Goal: Transaction & Acquisition: Purchase product/service

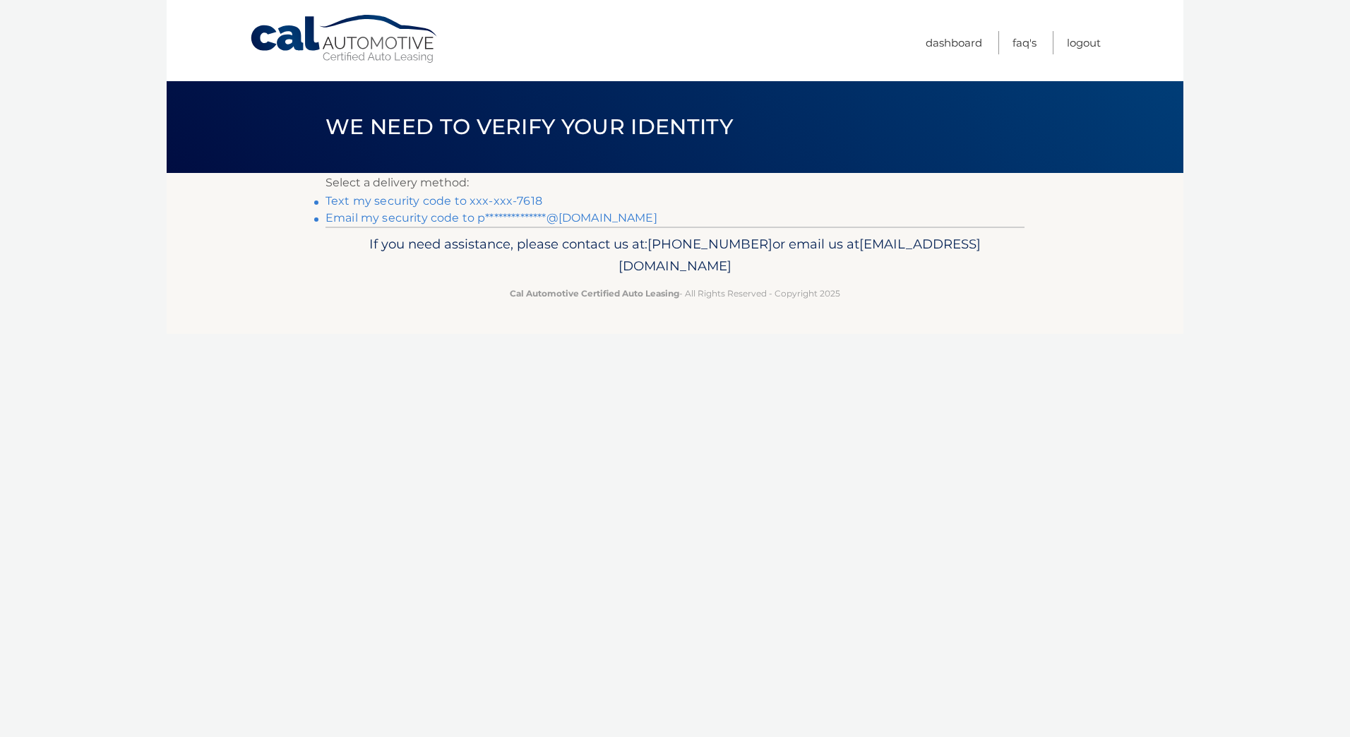
click at [392, 198] on link "Text my security code to xxx-xxx-7618" at bounding box center [433, 200] width 217 height 13
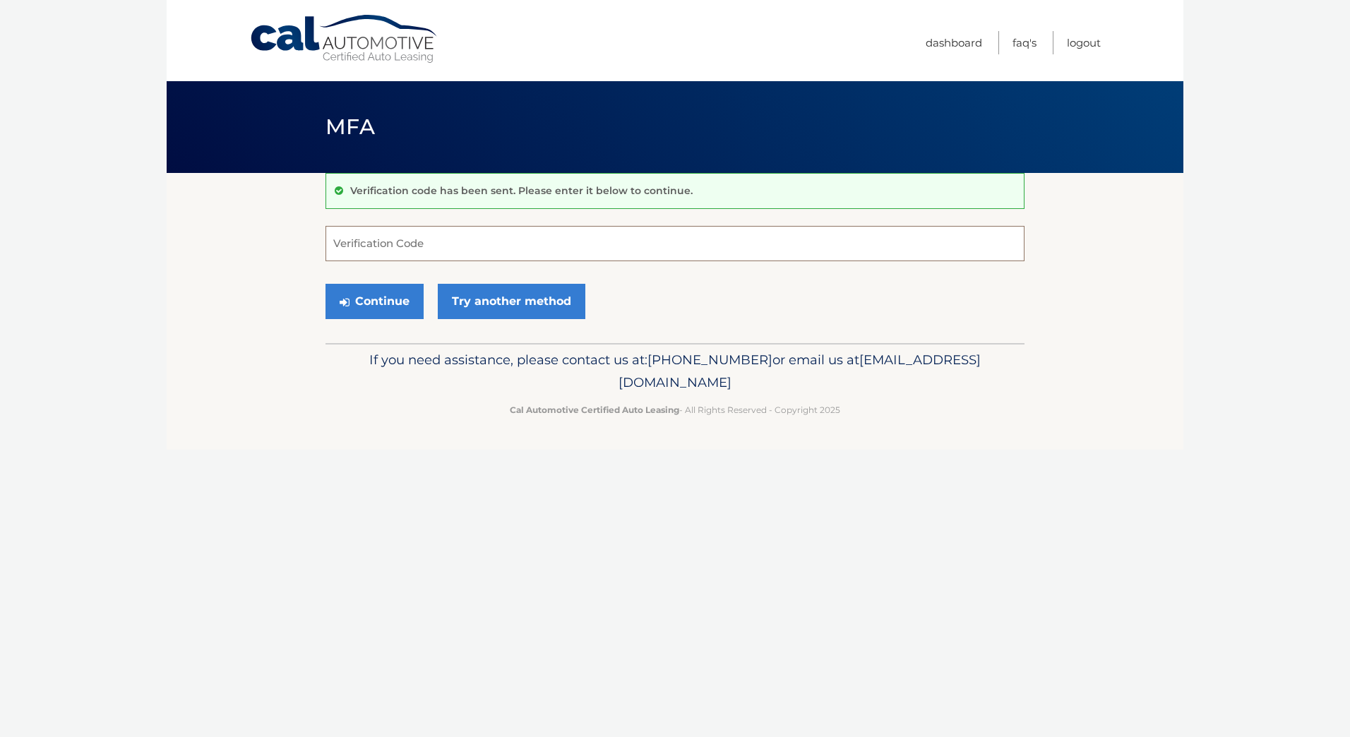
click at [378, 251] on input "Verification Code" at bounding box center [674, 243] width 699 height 35
type input "276412"
click at [375, 296] on button "Continue" at bounding box center [374, 301] width 98 height 35
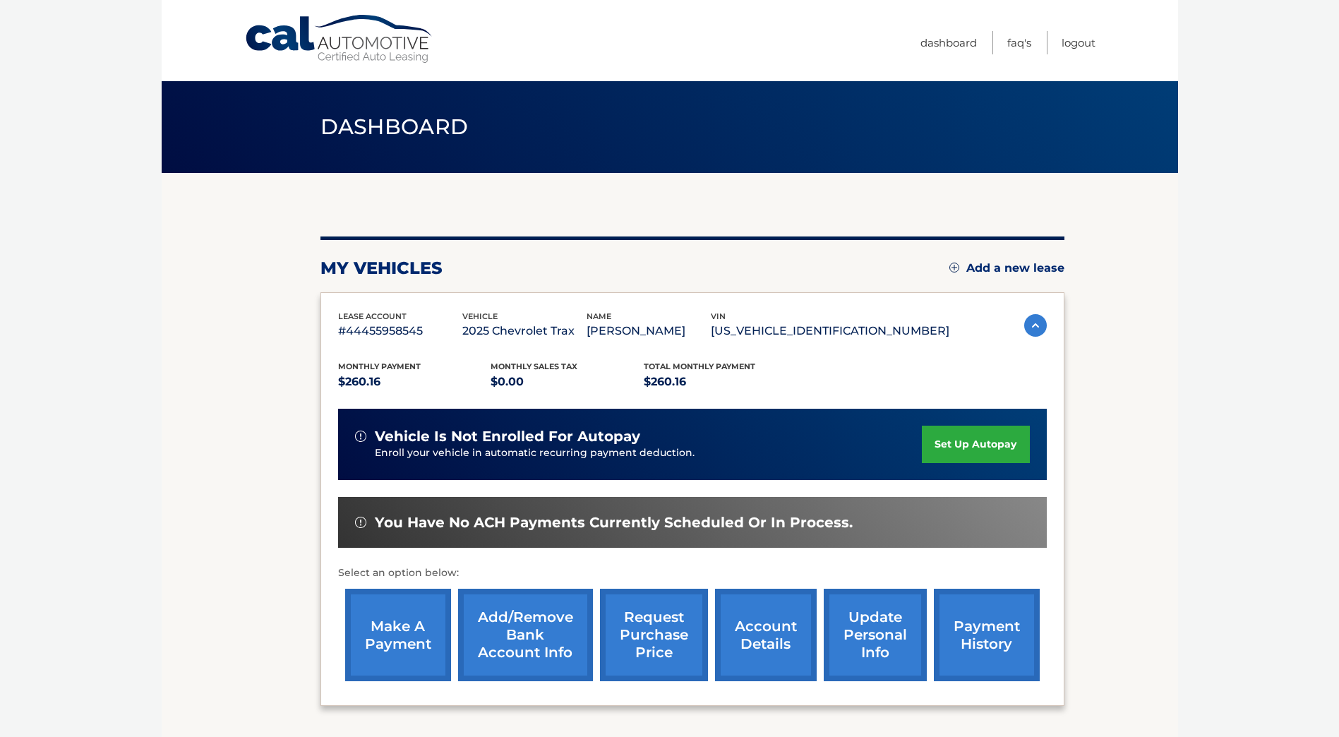
click at [414, 634] on link "make a payment" at bounding box center [398, 635] width 106 height 92
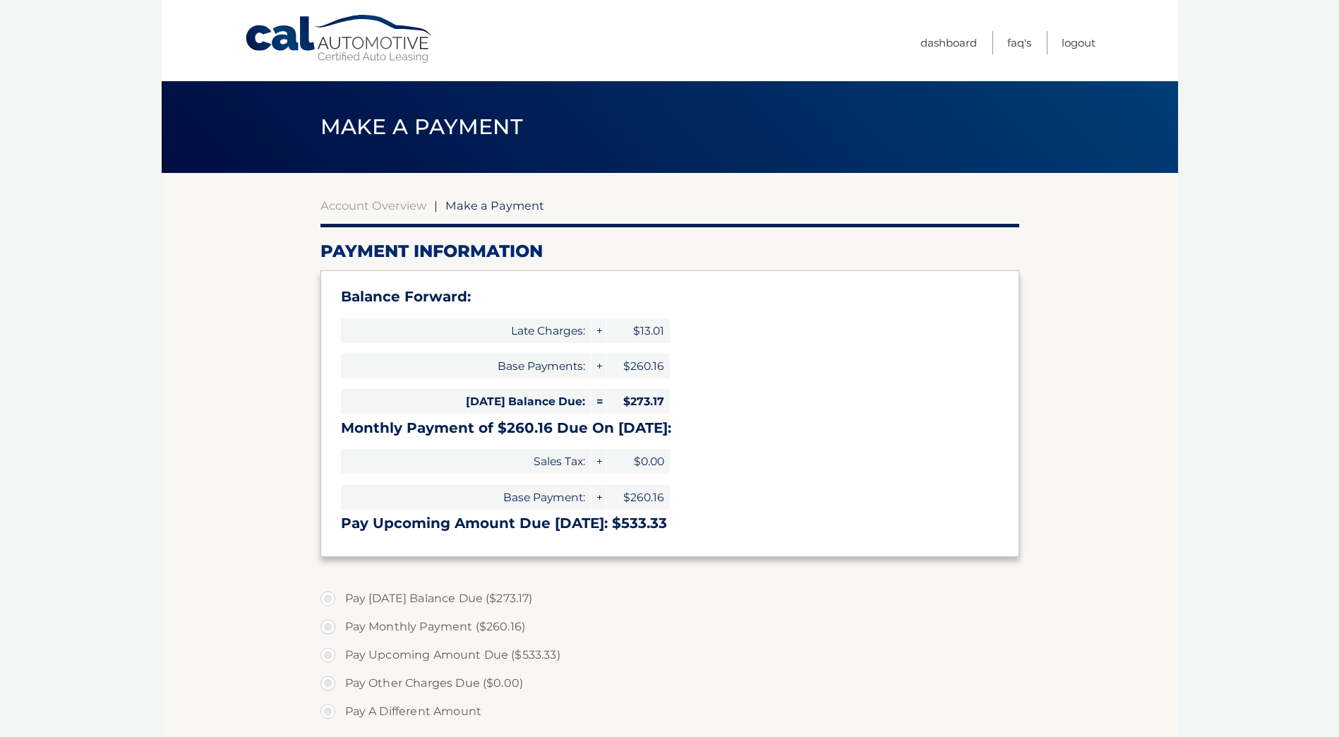
select select "Nzc4MGI4NzMtOWE2NS00MDA5LTg3MmYtYjAxZTdlZTM4YWVm"
click at [331, 595] on label "Pay Today's Balance Due ($273.17)" at bounding box center [670, 599] width 699 height 28
click at [331, 595] on input "Pay Today's Balance Due ($273.17)" at bounding box center [333, 596] width 14 height 23
radio input "true"
type input "273.17"
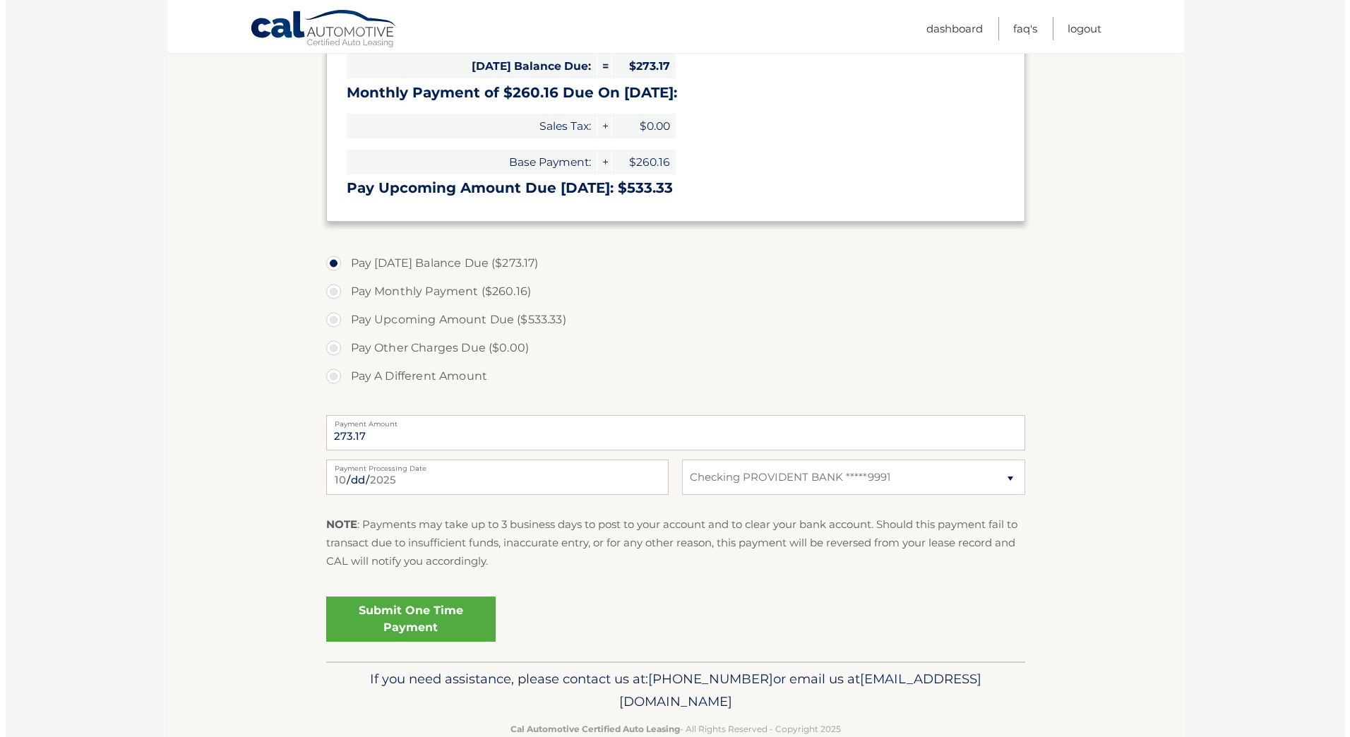
scroll to position [353, 0]
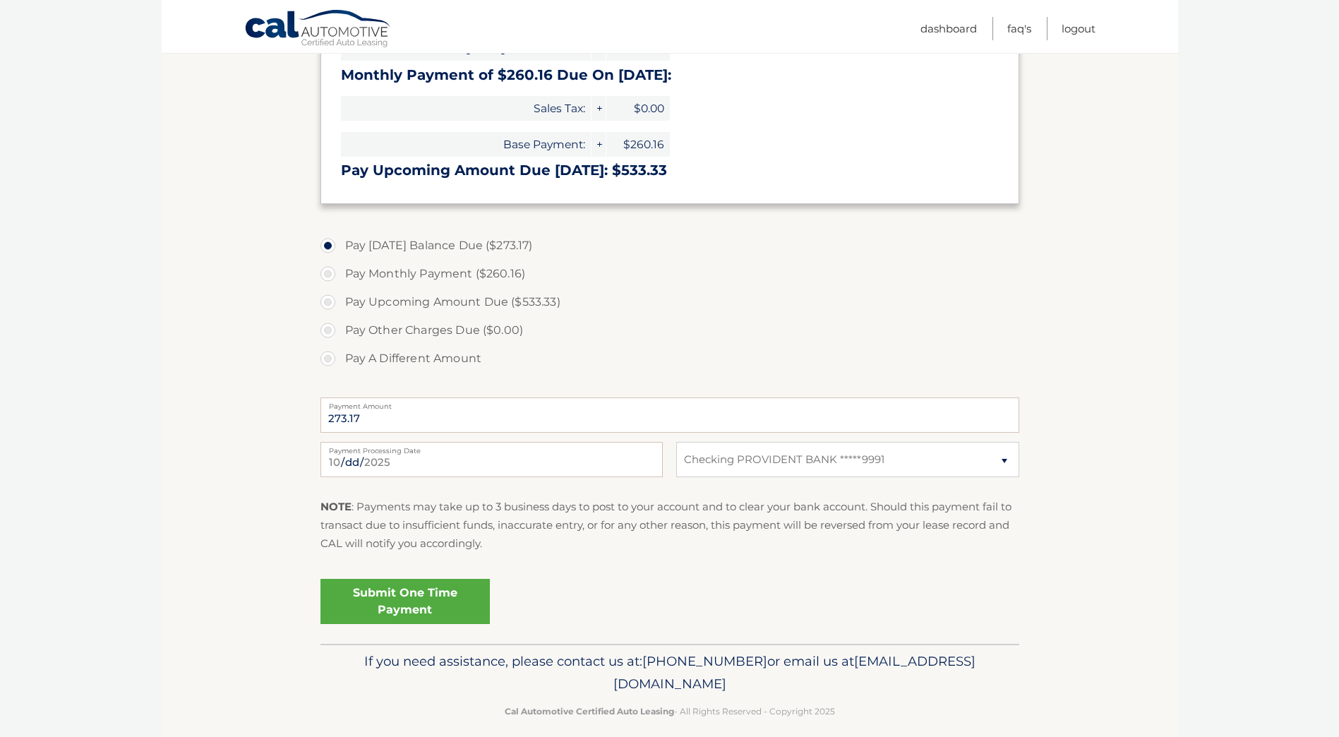
click at [385, 602] on link "Submit One Time Payment" at bounding box center [405, 601] width 169 height 45
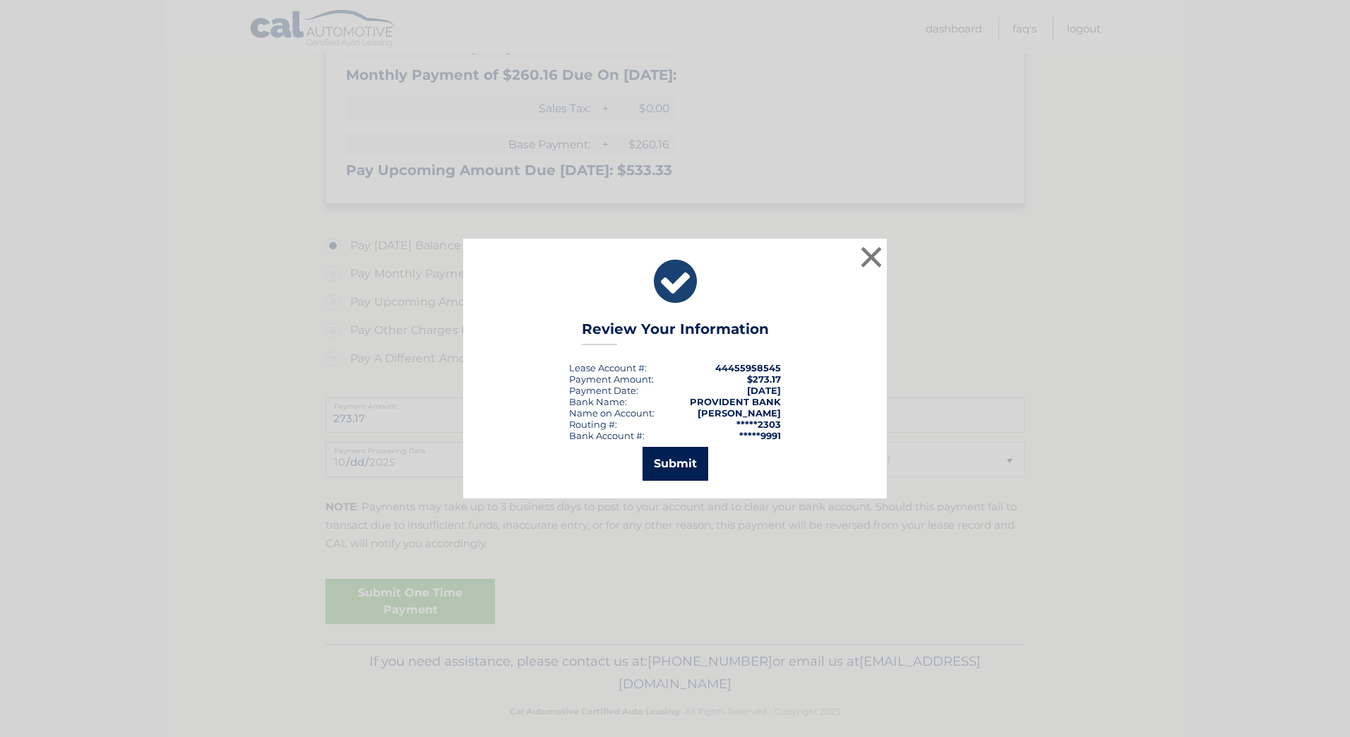
click at [663, 470] on button "Submit" at bounding box center [676, 464] width 66 height 34
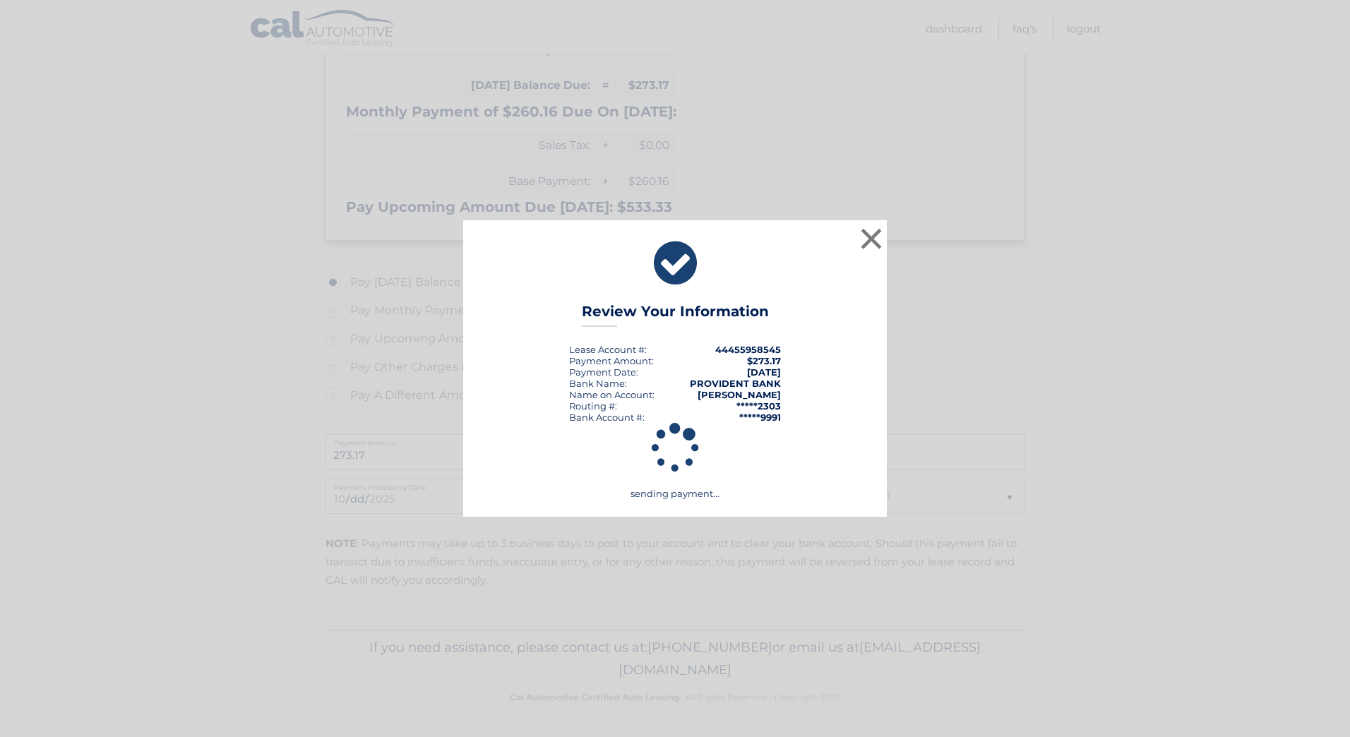
scroll to position [316, 0]
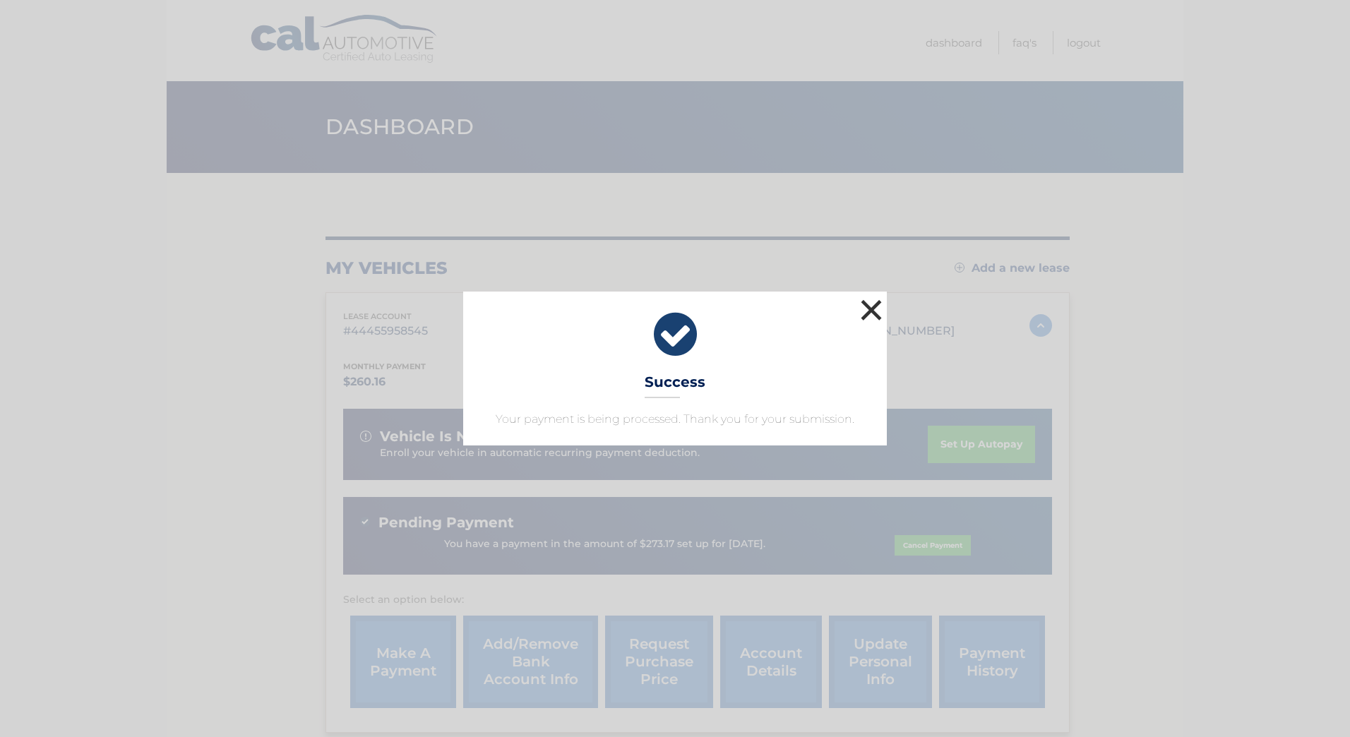
click at [877, 309] on button "×" at bounding box center [871, 310] width 28 height 28
